Goal: Information Seeking & Learning: Check status

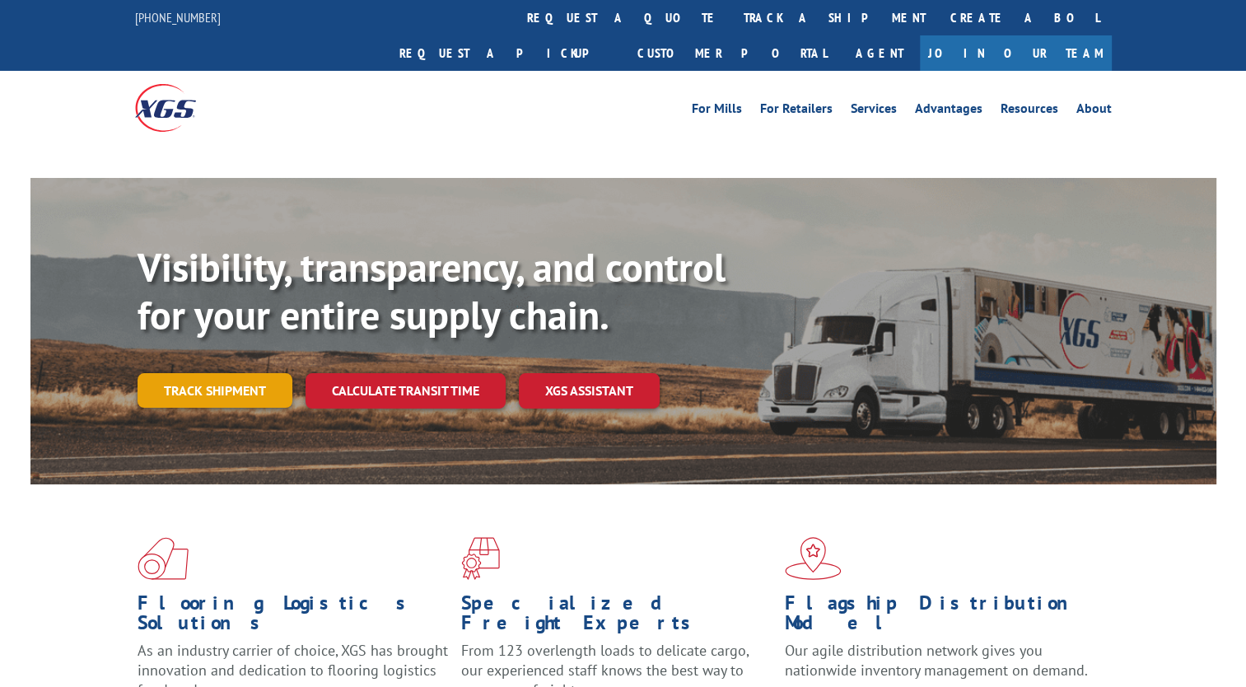
click at [233, 373] on link "Track shipment" at bounding box center [215, 390] width 155 height 35
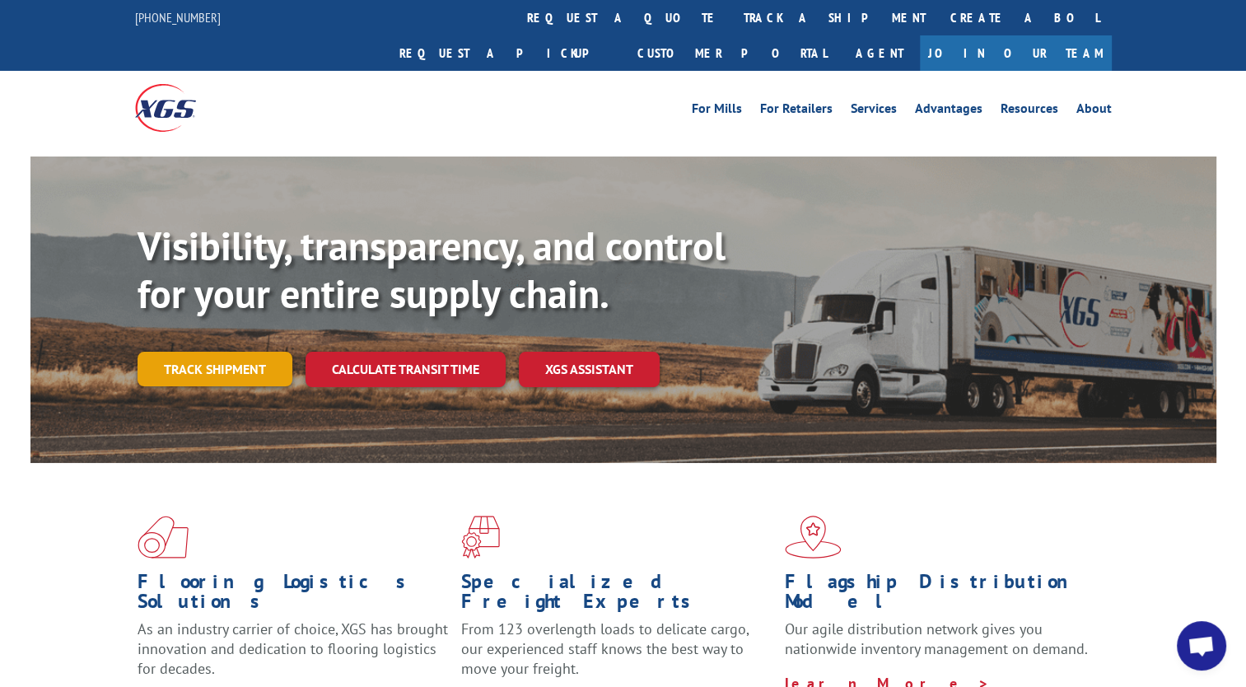
click at [246, 352] on link "Track shipment" at bounding box center [215, 369] width 155 height 35
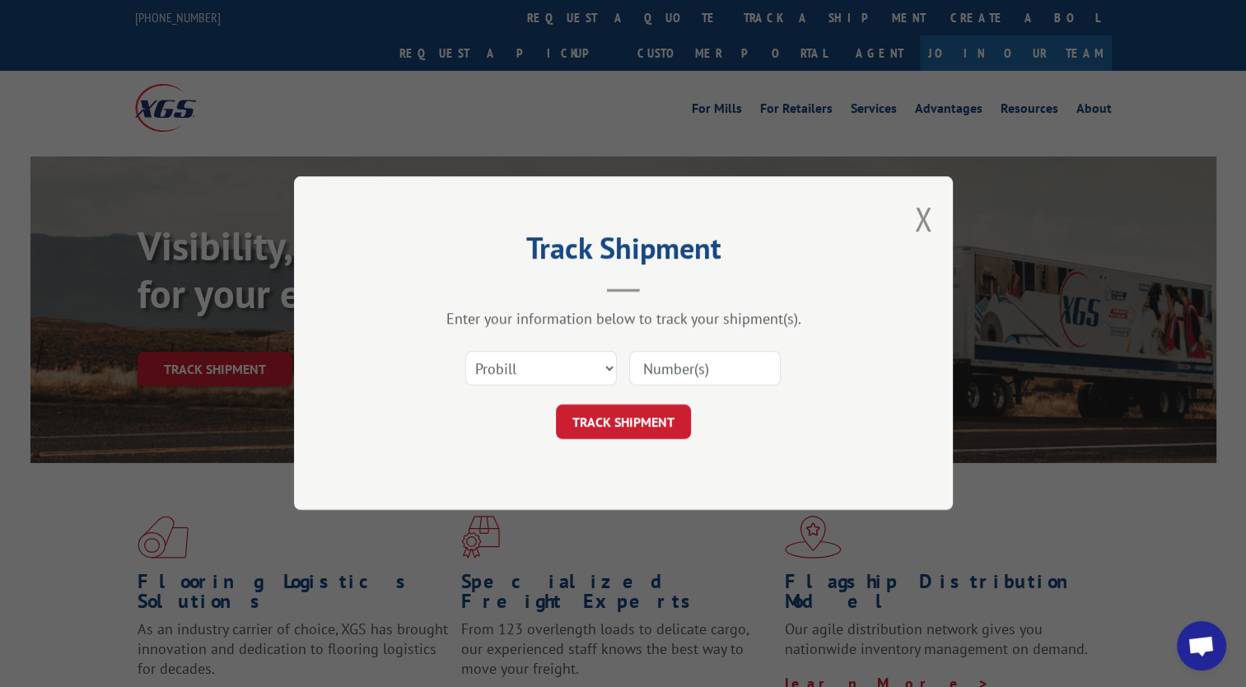
click at [702, 365] on input at bounding box center [705, 369] width 152 height 35
paste input "16137338"
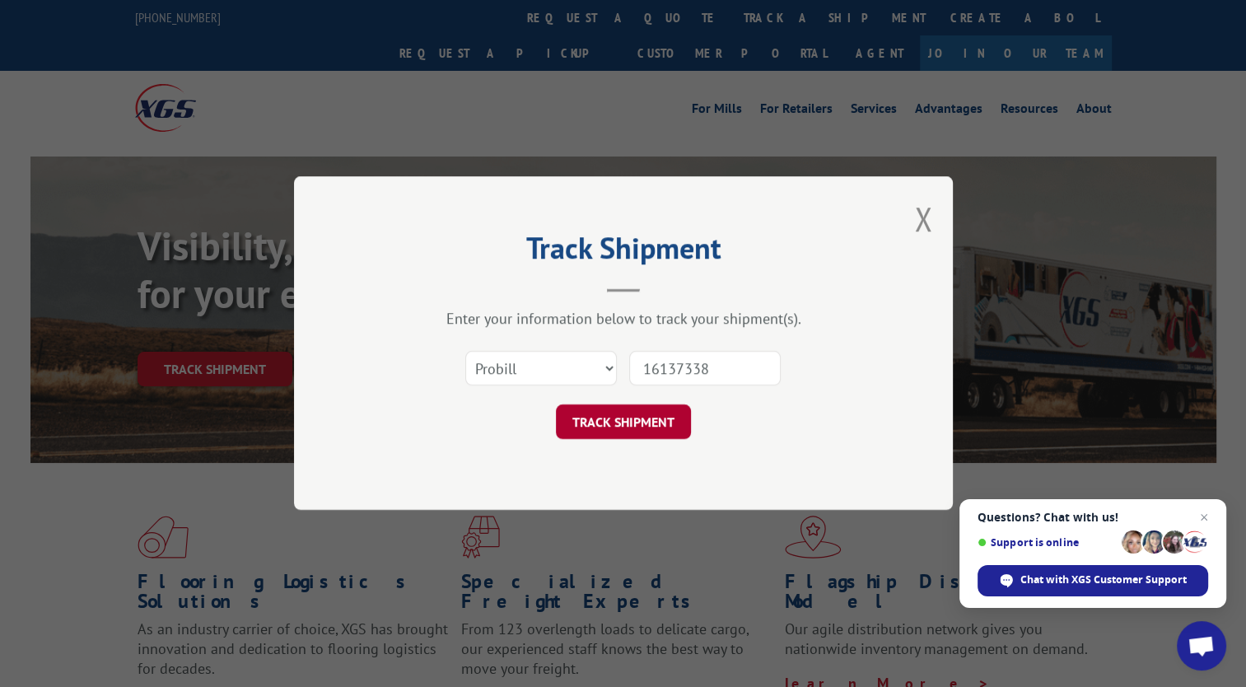
type input "16137338"
click at [603, 407] on button "TRACK SHIPMENT" at bounding box center [623, 422] width 135 height 35
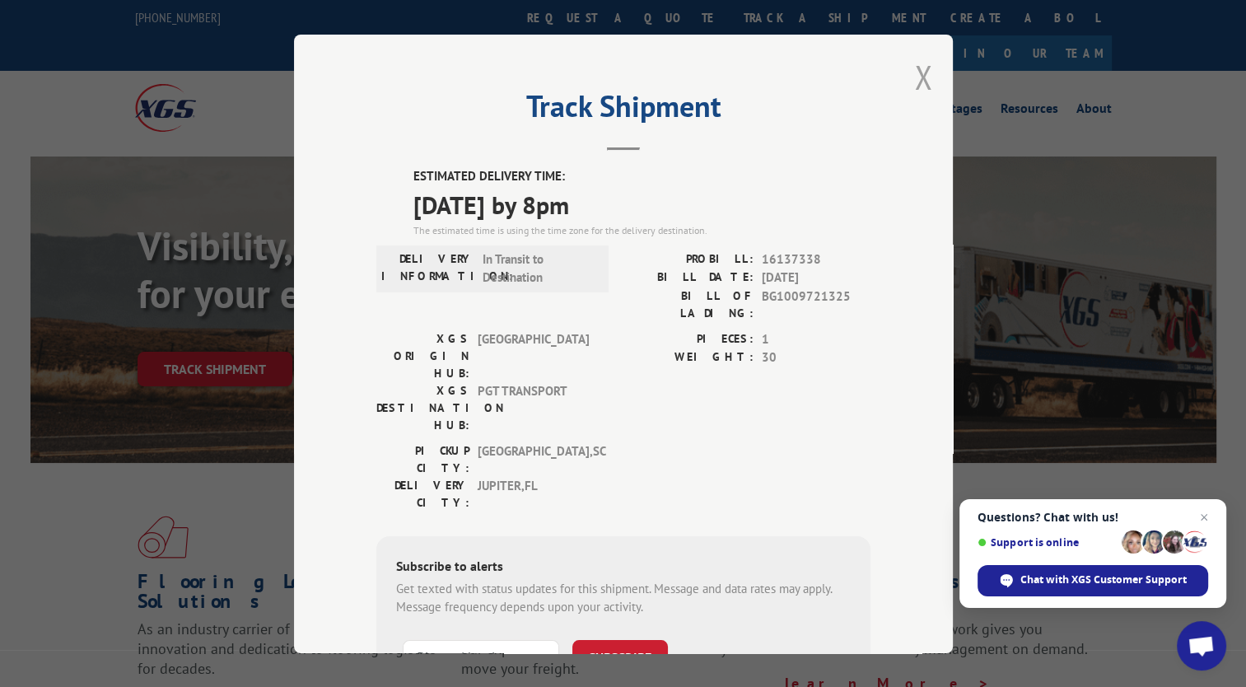
click at [914, 75] on button "Close modal" at bounding box center [923, 77] width 18 height 44
